Goal: Browse casually

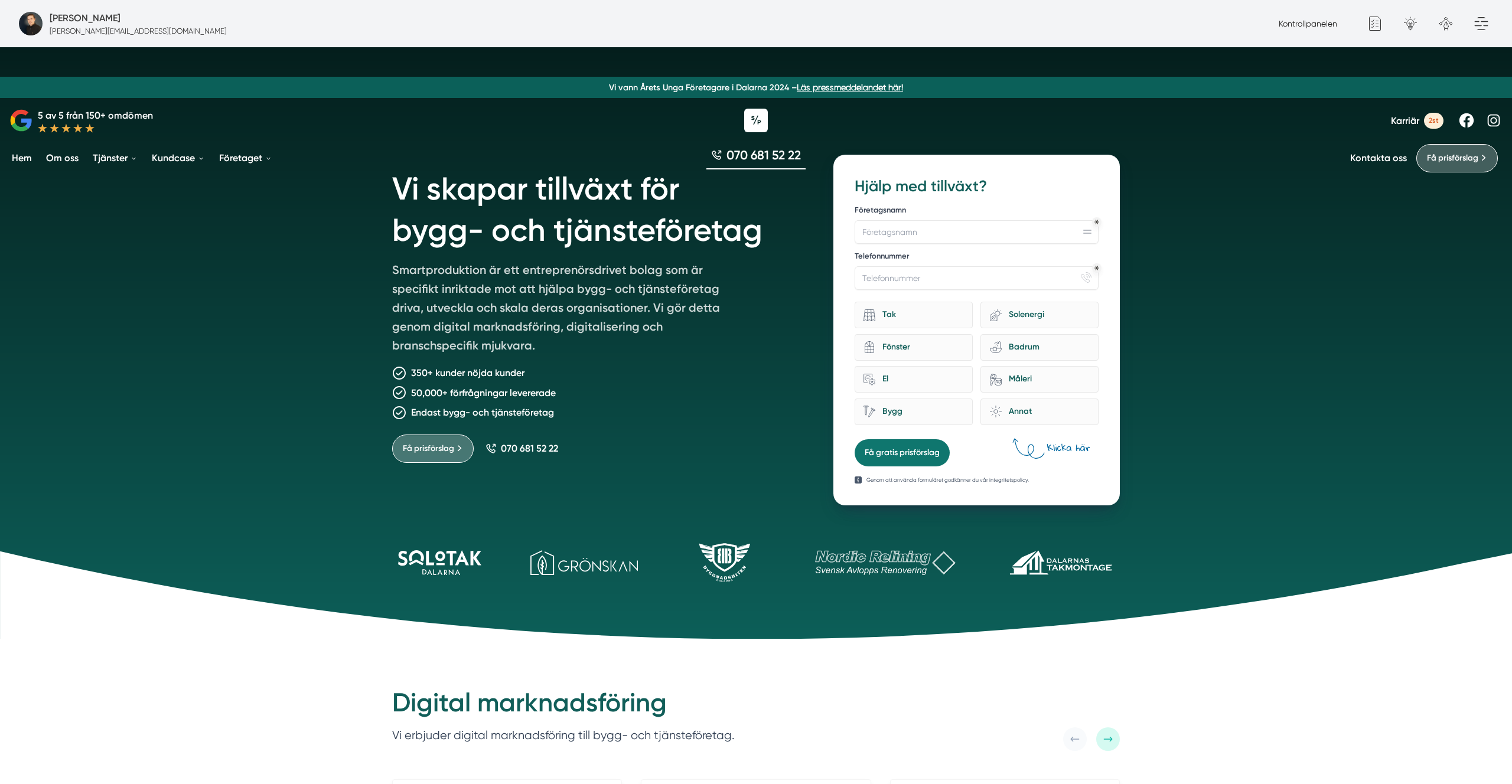
click at [467, 196] on h1 "Vi skapar tillväxt för bygg- och tjänsteföretag" at bounding box center [598, 208] width 412 height 106
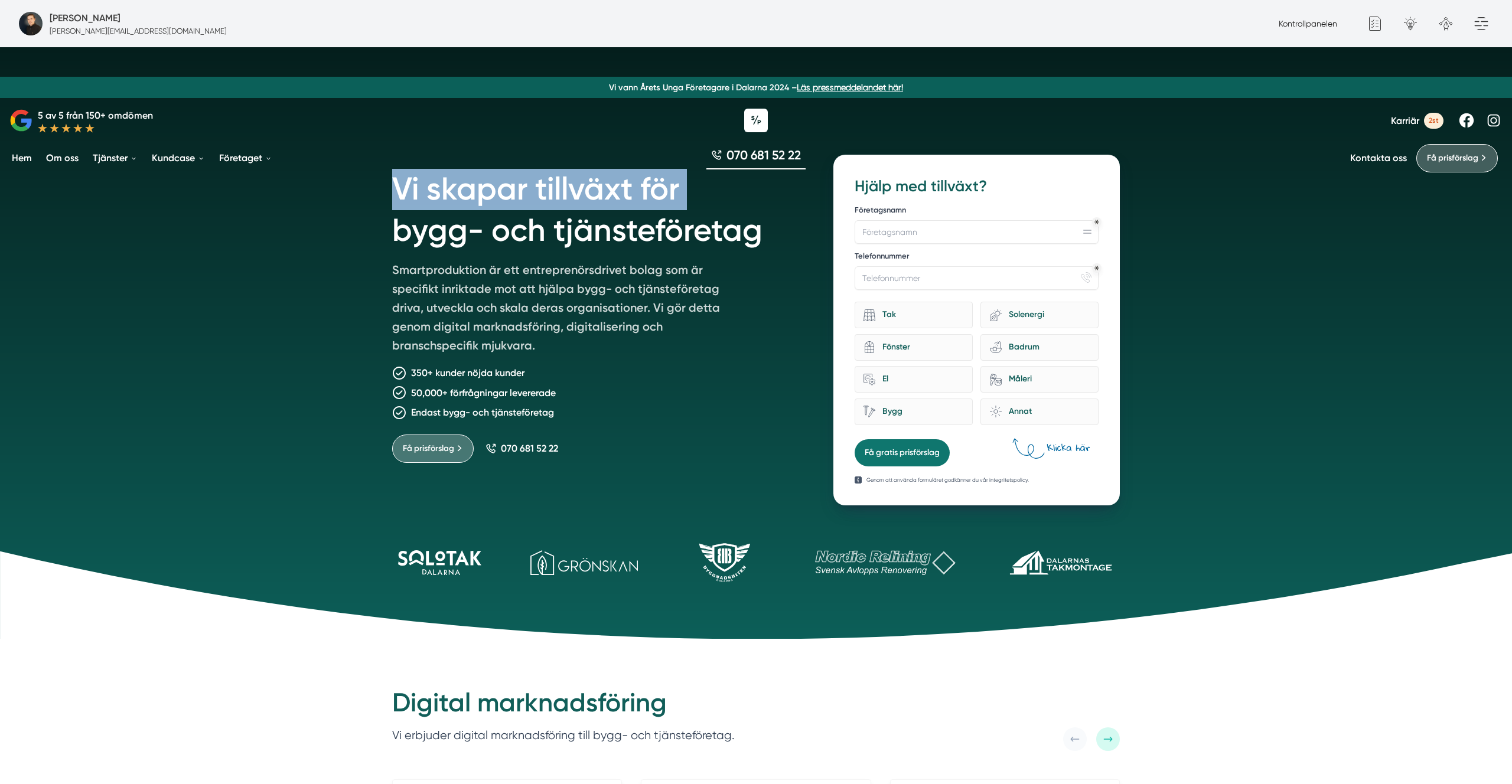
drag, startPoint x: 467, startPoint y: 196, endPoint x: 621, endPoint y: 210, distance: 154.6
click at [466, 196] on h1 "Vi skapar tillväxt för bygg- och tjänsteföretag" at bounding box center [598, 208] width 412 height 106
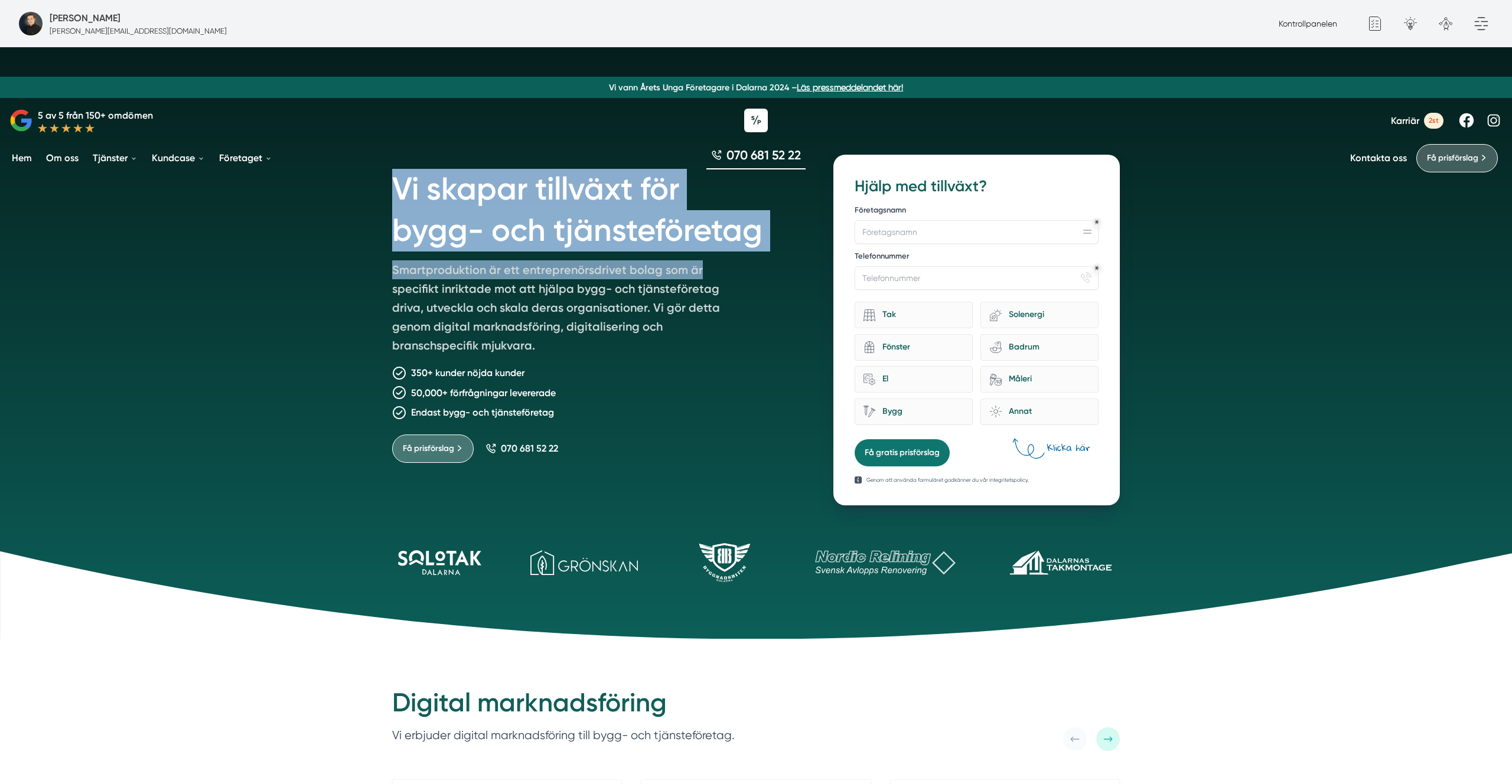
drag, startPoint x: 641, startPoint y: 213, endPoint x: 757, endPoint y: 257, distance: 124.1
click at [729, 280] on div "Vi skapar tillväxt för bygg- och tjänsteföretag Smartproduktion är ett entrepre…" at bounding box center [598, 330] width 412 height 350
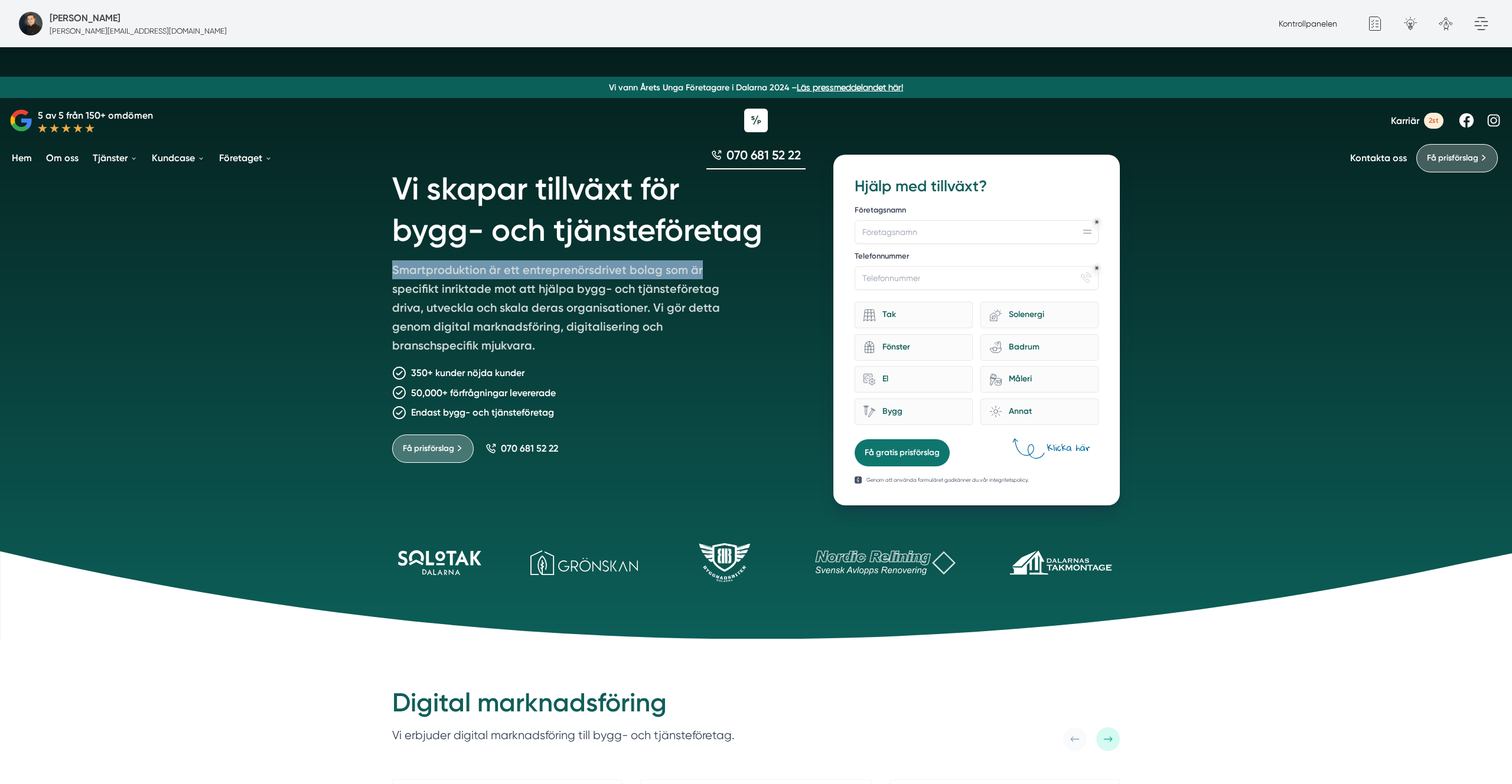
click at [782, 242] on h1 "Vi skapar tillväxt för bygg- och tjänsteföretag" at bounding box center [598, 208] width 412 height 106
drag, startPoint x: 782, startPoint y: 242, endPoint x: 776, endPoint y: 239, distance: 6.7
click at [776, 239] on h1 "Vi skapar tillväxt för bygg- och tjänsteföretag" at bounding box center [598, 208] width 412 height 106
click at [752, 234] on h1 "Vi skapar tillväxt för bygg- och tjänsteföretag" at bounding box center [598, 208] width 412 height 106
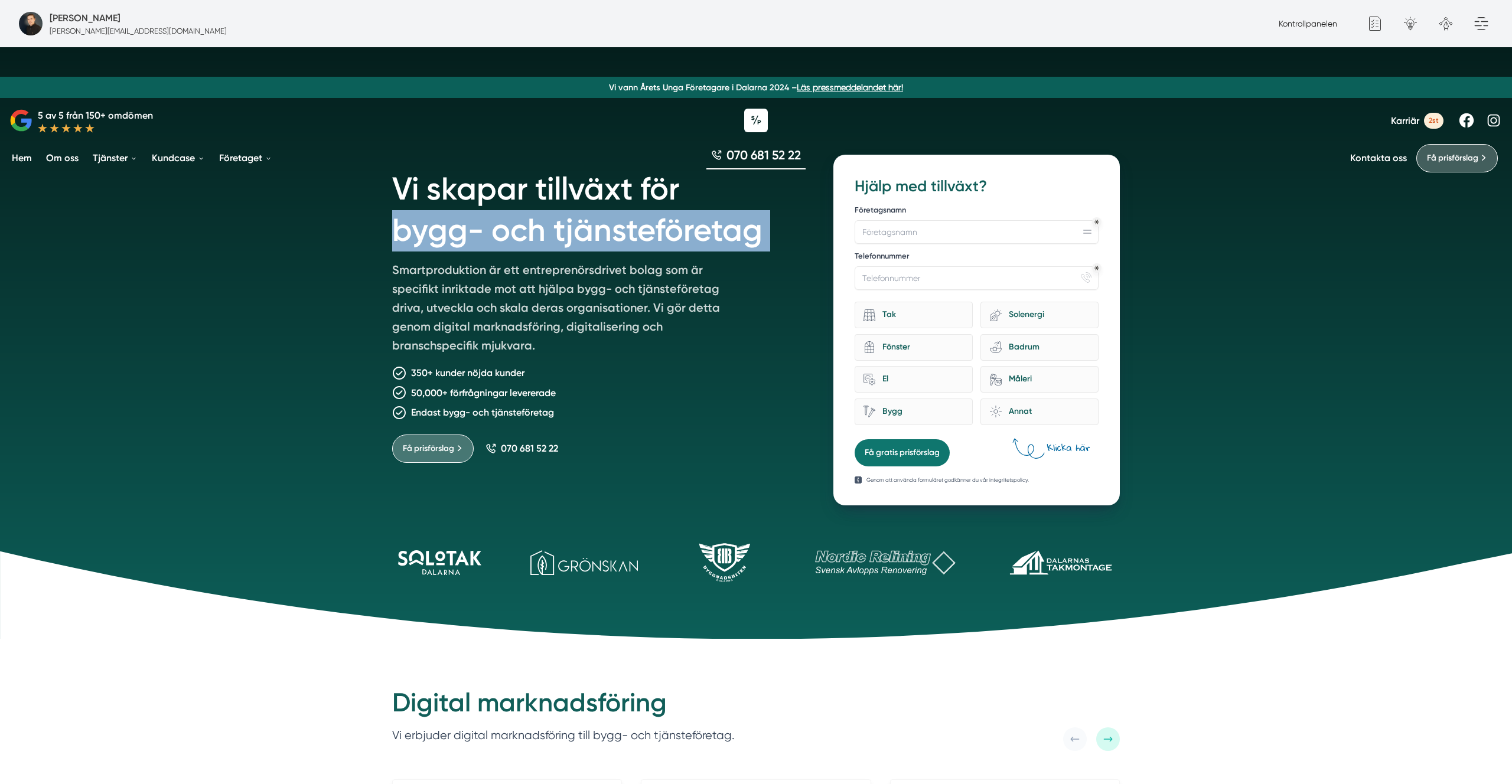
click at [752, 234] on h1 "Vi skapar tillväxt för bygg- och tjänsteföretag" at bounding box center [598, 208] width 412 height 106
drag, startPoint x: 752, startPoint y: 234, endPoint x: 589, endPoint y: 190, distance: 168.8
click at [678, 214] on h1 "Vi skapar tillväxt för bygg- och tjänsteföretag" at bounding box center [598, 208] width 412 height 106
drag, startPoint x: 589, startPoint y: 190, endPoint x: 549, endPoint y: 187, distance: 40.1
click at [563, 187] on h1 "Vi skapar tillväxt för bygg- och tjänsteföretag" at bounding box center [598, 208] width 412 height 106
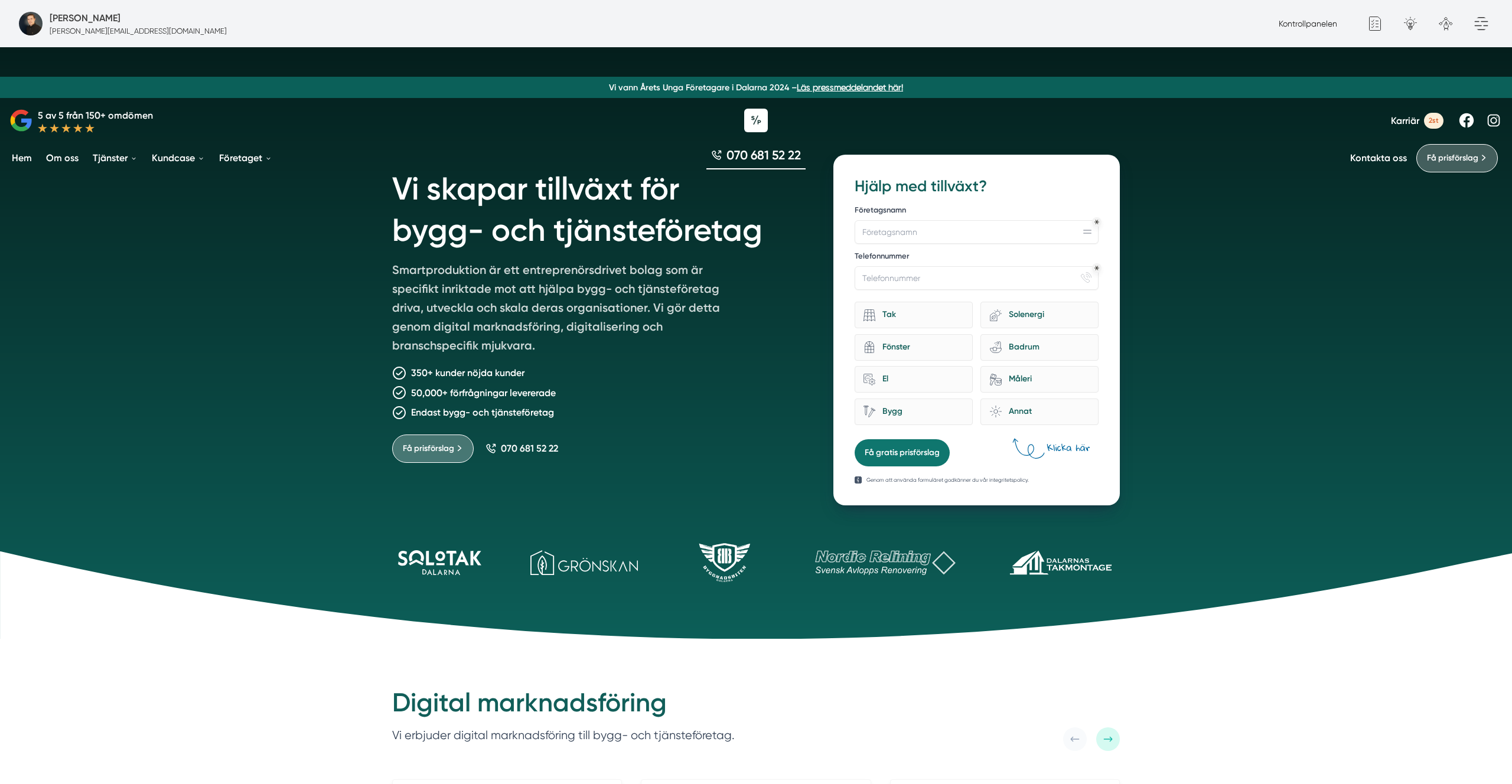
click at [381, 178] on div "Vi skapar tillväxt för bygg- och tjänsteföretag Smartproduktion är ett entrepre…" at bounding box center [756, 323] width 756 height 365
click at [433, 187] on h1 "Vi skapar tillväxt för bygg- och tjänsteföretag" at bounding box center [598, 208] width 412 height 106
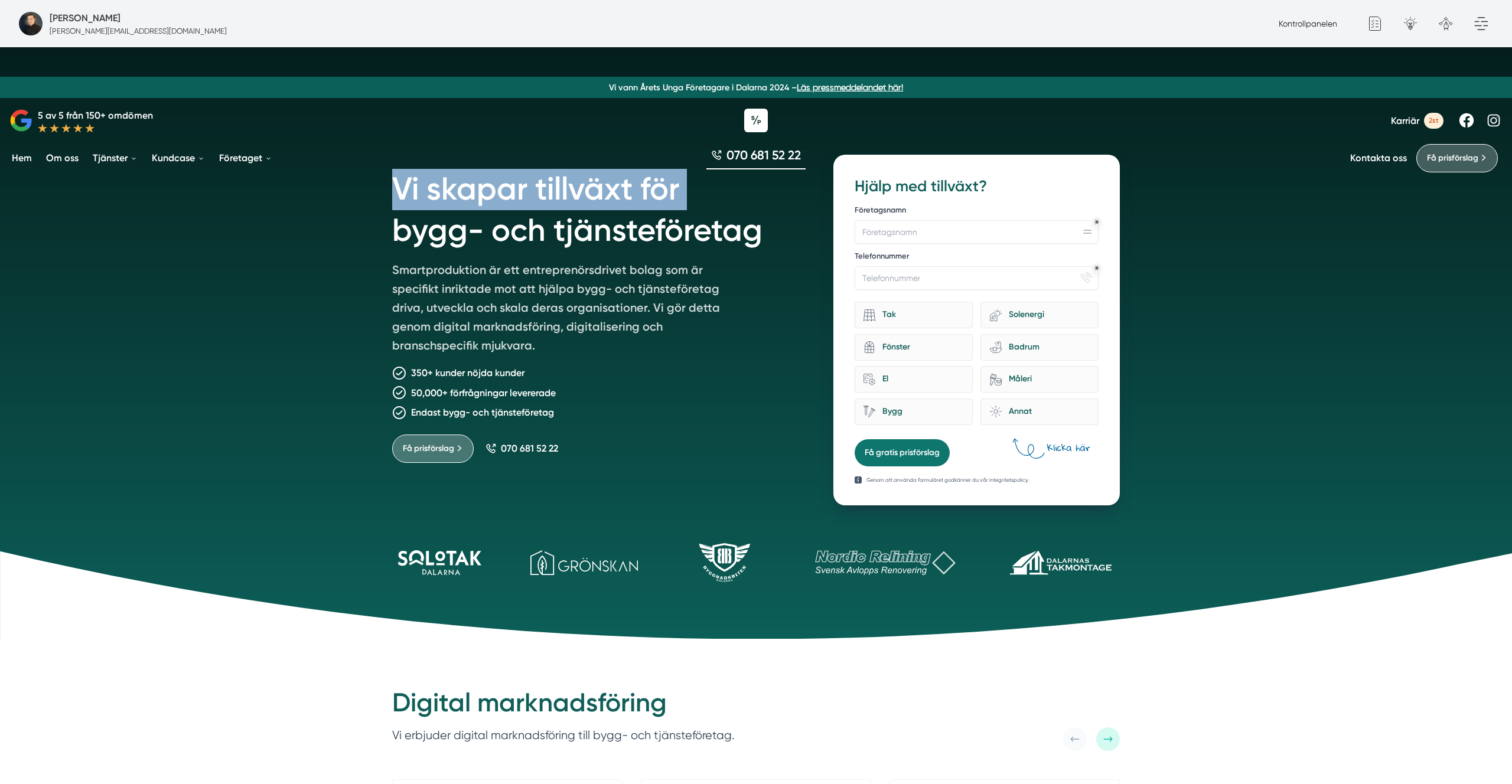
click at [433, 187] on h1 "Vi skapar tillväxt för bygg- och tjänsteföretag" at bounding box center [598, 208] width 412 height 106
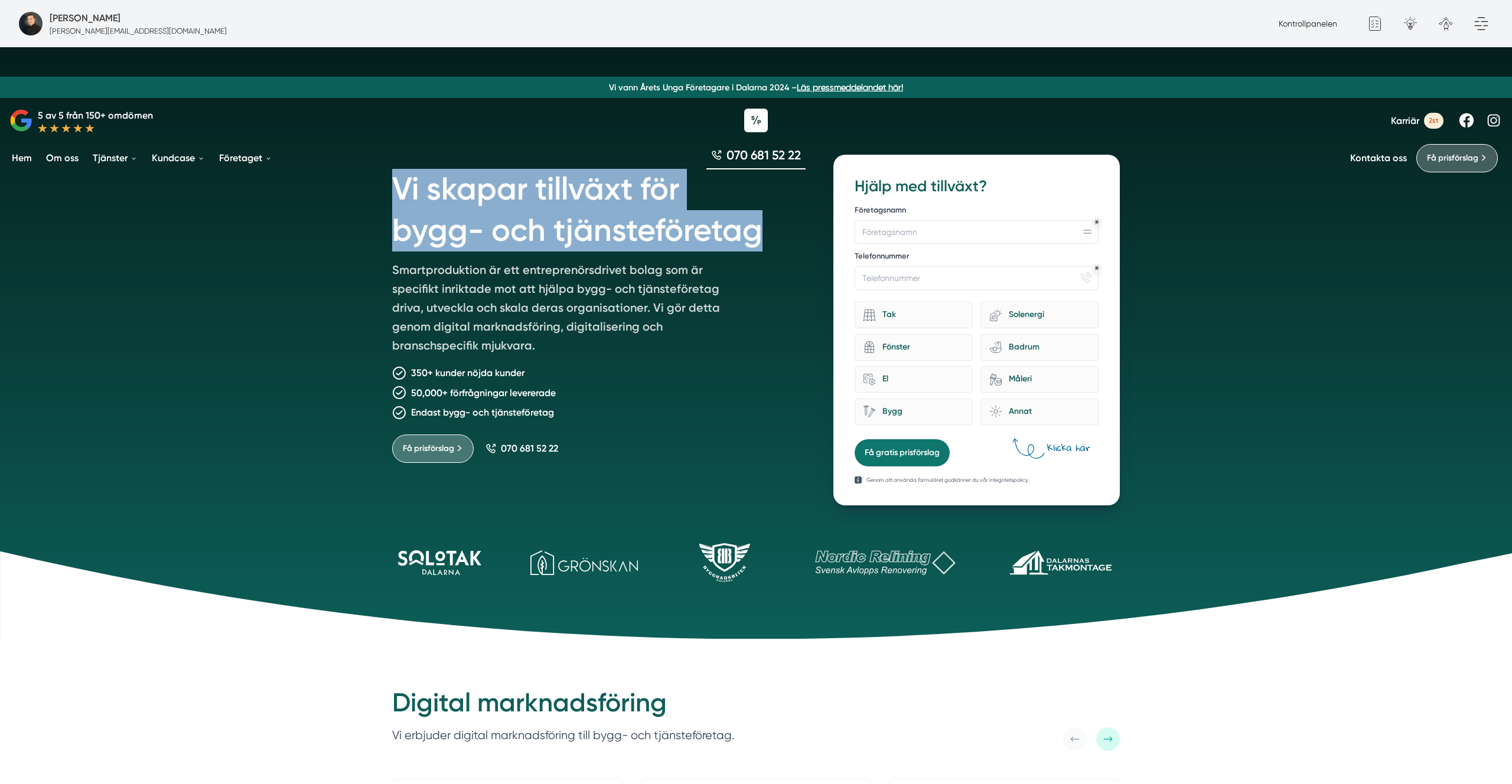
drag, startPoint x: 694, startPoint y: 202, endPoint x: 785, endPoint y: 219, distance: 92.6
click at [785, 219] on h1 "Vi skapar tillväxt för bygg- och tjänsteföretag" at bounding box center [598, 208] width 412 height 106
